Goal: Information Seeking & Learning: Get advice/opinions

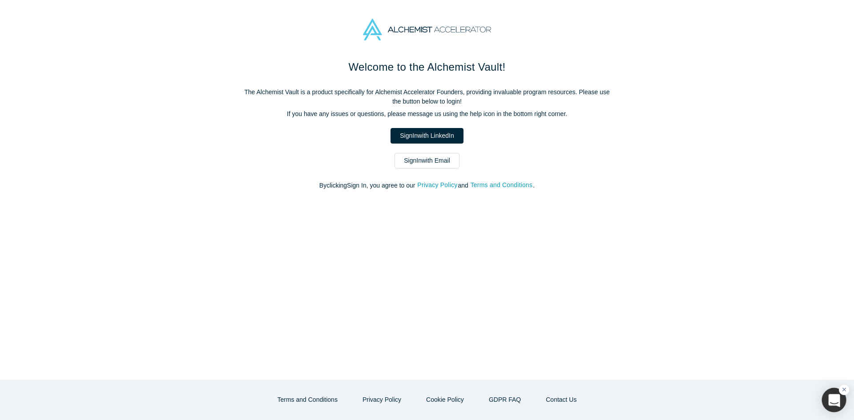
click at [832, 405] on div "button" at bounding box center [834, 400] width 24 height 24
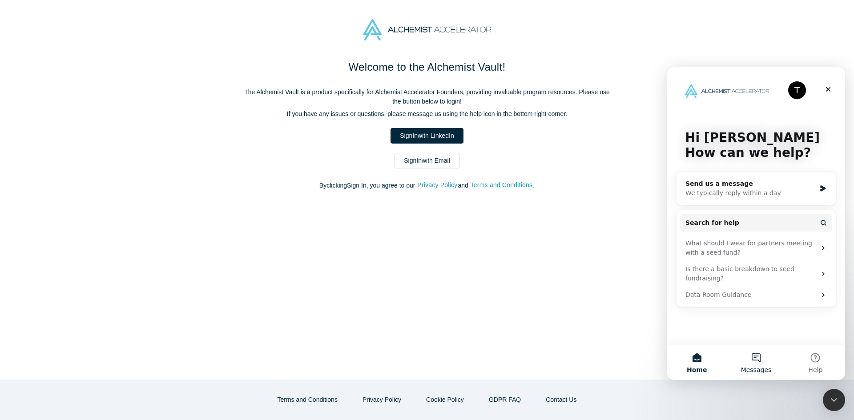
click at [759, 361] on button "Messages" at bounding box center [756, 363] width 59 height 36
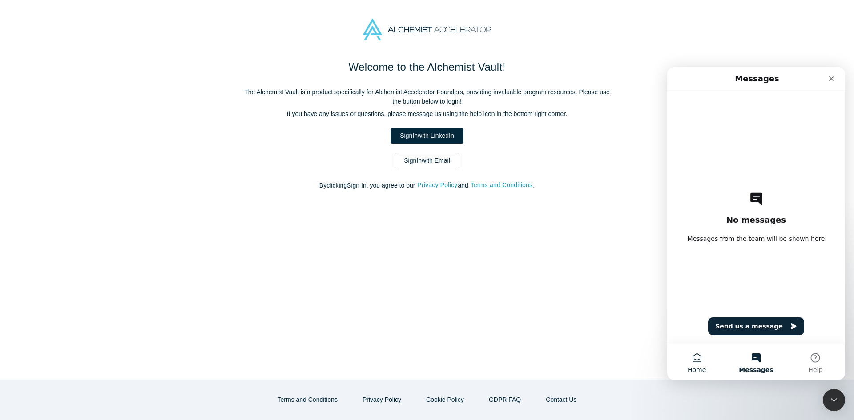
click at [708, 358] on button "Home" at bounding box center [696, 363] width 59 height 36
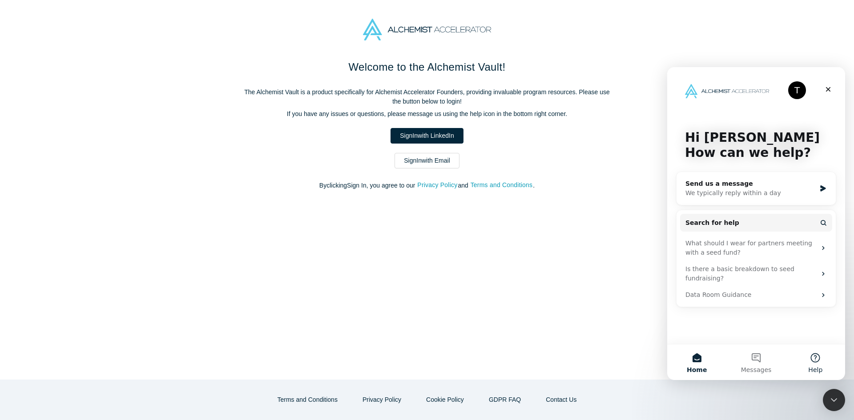
click at [818, 355] on button "Help" at bounding box center [815, 363] width 59 height 36
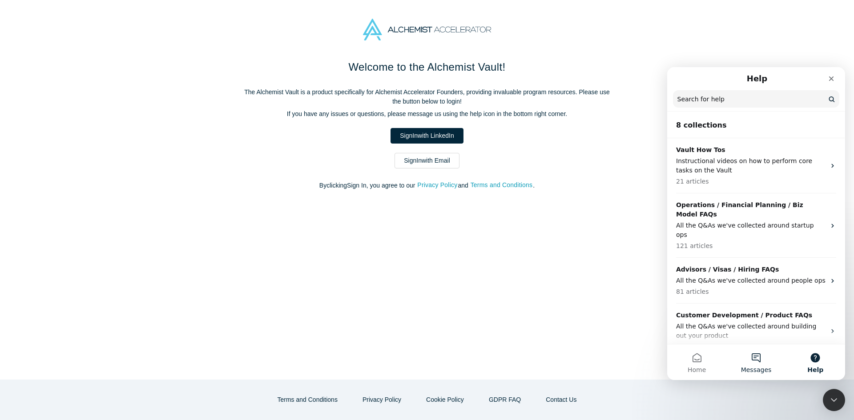
click at [750, 361] on button "Messages" at bounding box center [756, 363] width 59 height 36
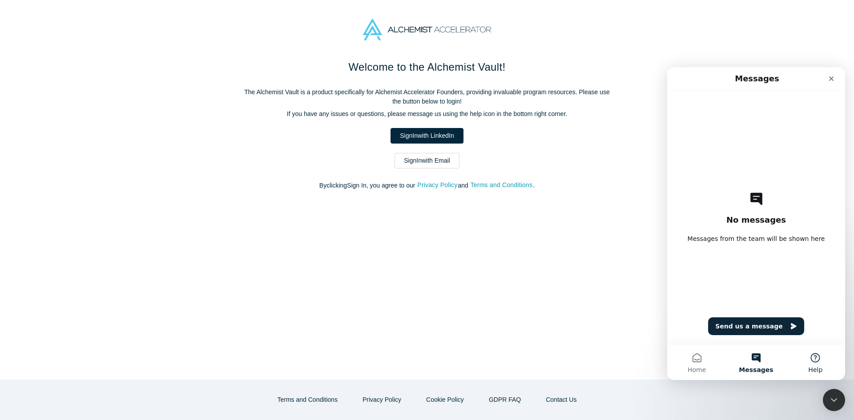
click at [821, 361] on button "Help" at bounding box center [815, 363] width 59 height 36
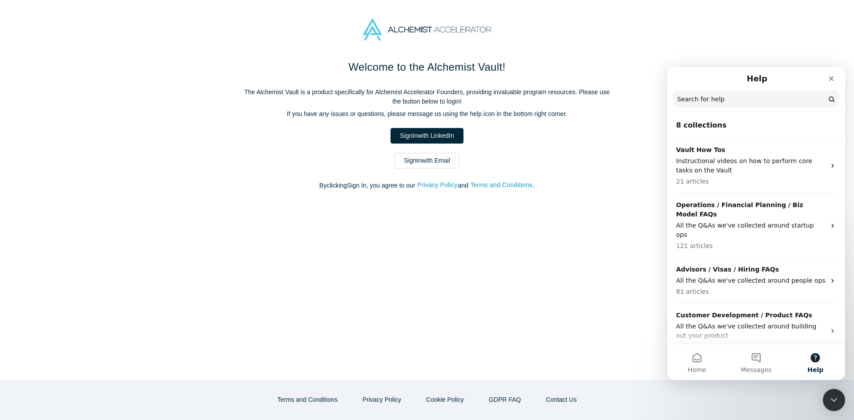
click at [739, 108] on input "Search for help" at bounding box center [756, 98] width 166 height 17
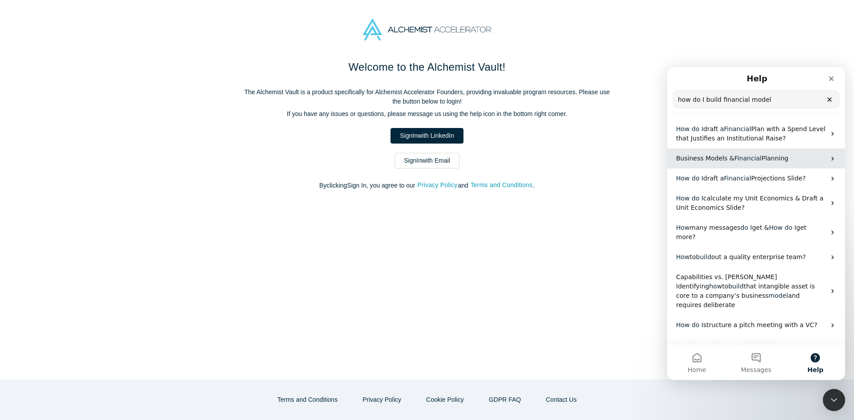
type input "how do I build financial model"
click at [749, 160] on span "Financial" at bounding box center [748, 158] width 27 height 7
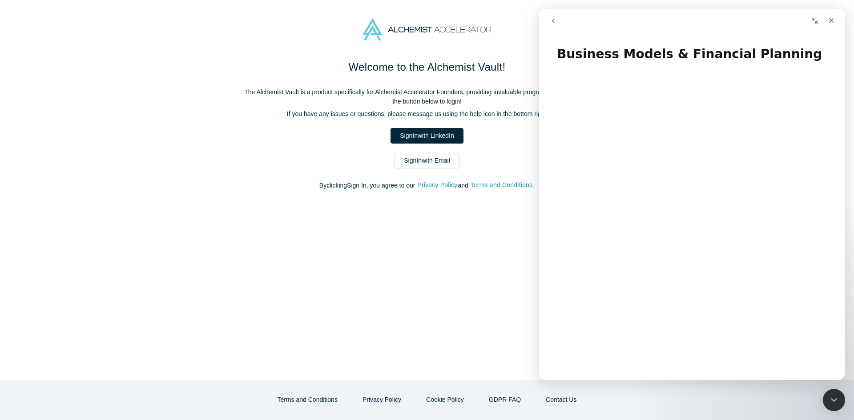
click at [556, 26] on button "go back" at bounding box center [553, 20] width 17 height 17
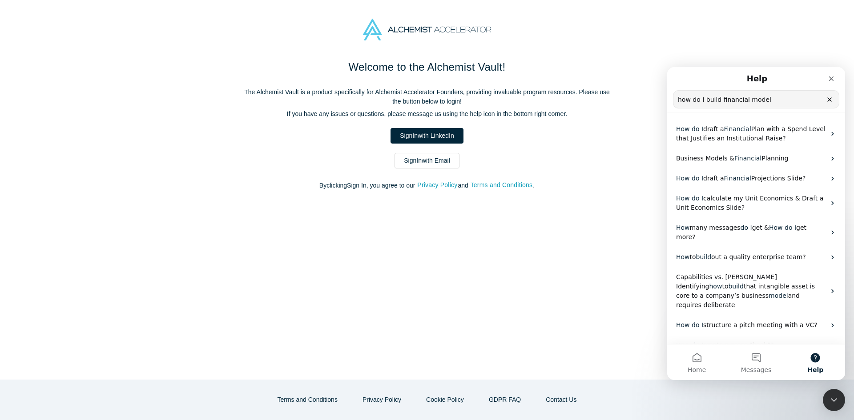
click at [711, 95] on input "how do I build financial model" at bounding box center [757, 99] width 166 height 17
click at [833, 100] on icon "Clear" at bounding box center [829, 99] width 7 height 7
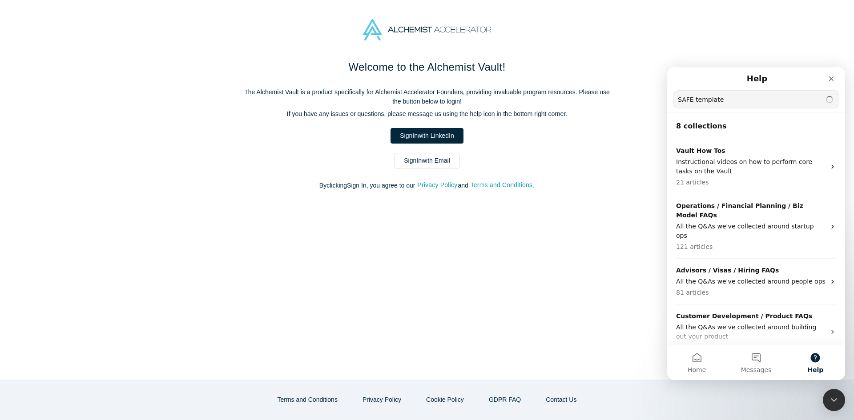
type input "SAFE template"
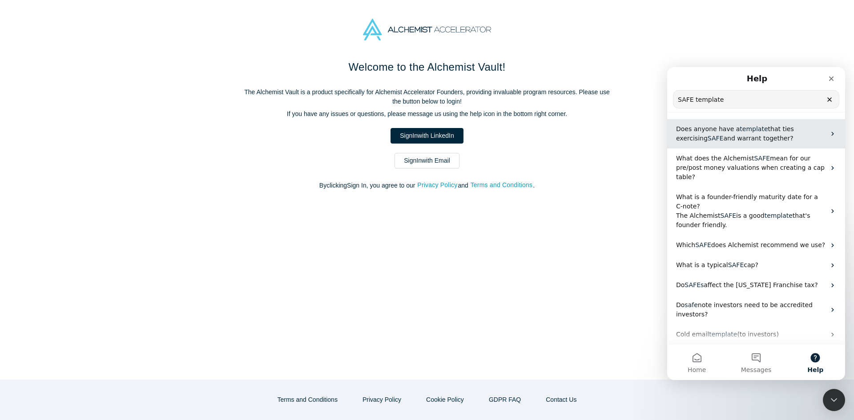
click at [743, 141] on span "and warrant together?" at bounding box center [758, 138] width 70 height 7
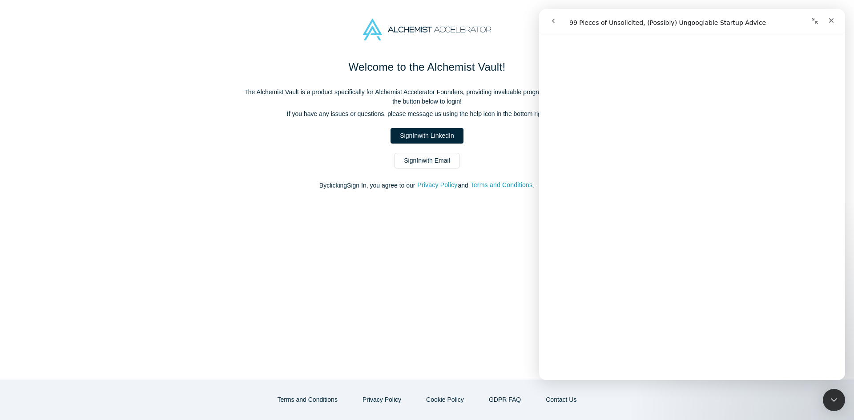
scroll to position [1022, 0]
click at [551, 24] on icon "go back" at bounding box center [553, 20] width 7 height 7
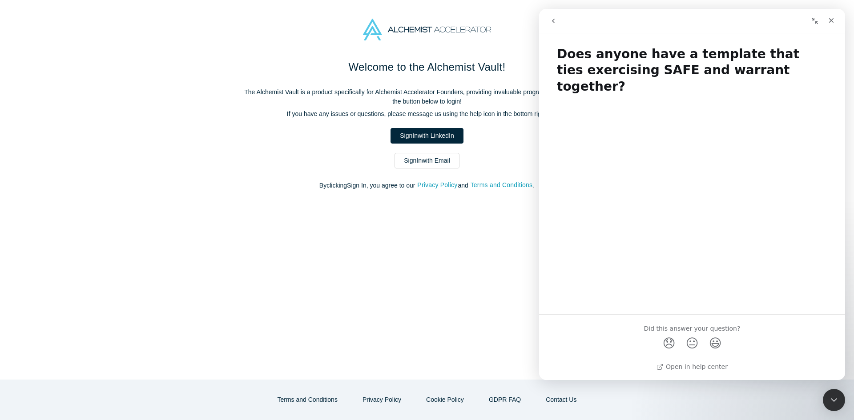
click at [560, 18] on button "go back" at bounding box center [553, 20] width 17 height 17
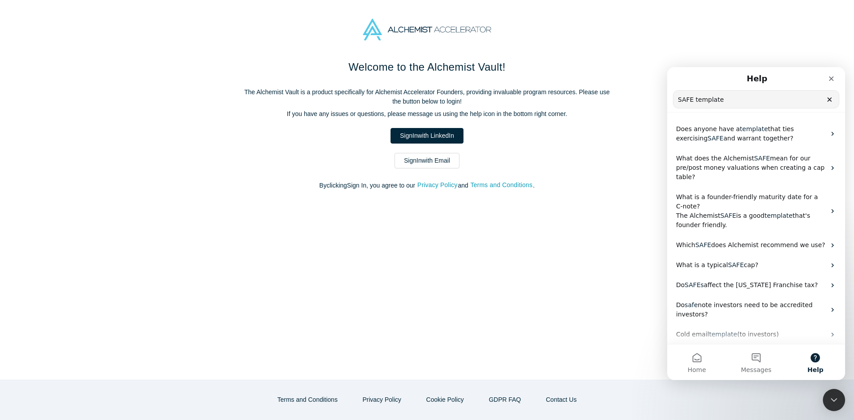
click at [728, 93] on input "SAFE template" at bounding box center [757, 99] width 166 height 17
click at [726, 98] on input "SAFE template" at bounding box center [757, 99] width 166 height 17
click at [676, 98] on input "SAFE template" at bounding box center [757, 99] width 166 height 17
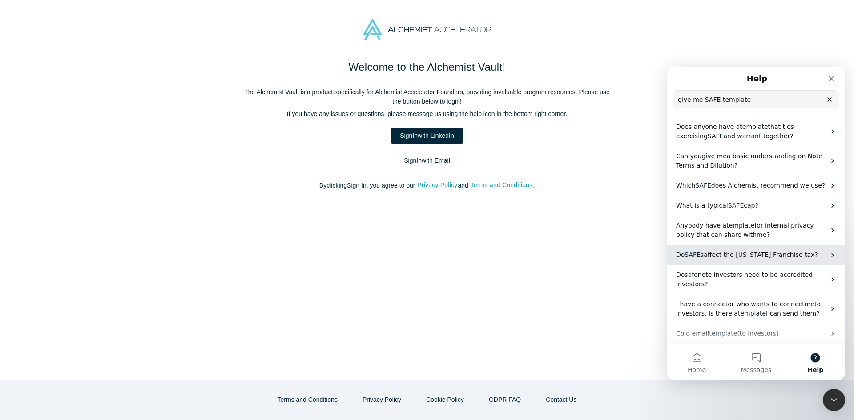
scroll to position [0, 0]
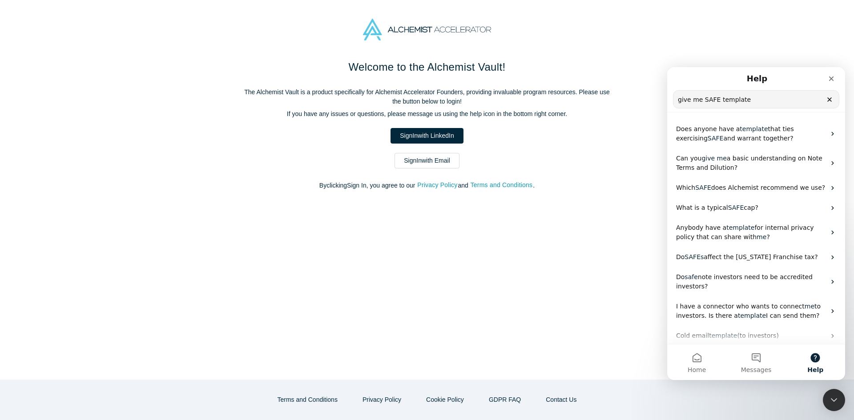
click at [723, 104] on input "give me SAFE template" at bounding box center [757, 99] width 166 height 17
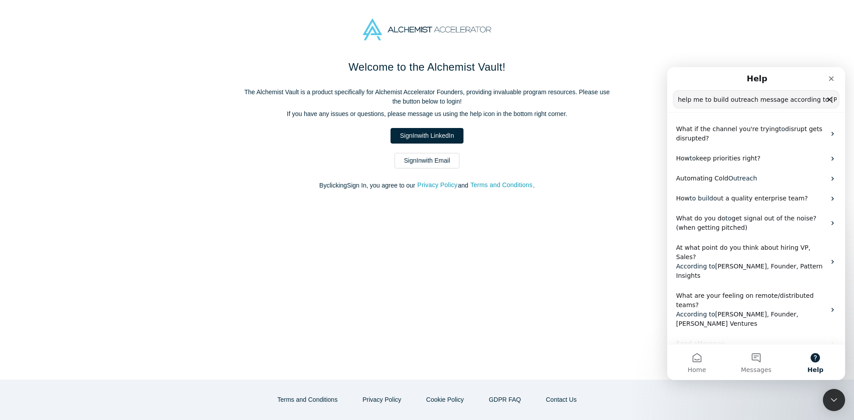
type input "help me to build outreach message according to [PERSON_NAME]"
